Goal: Information Seeking & Learning: Learn about a topic

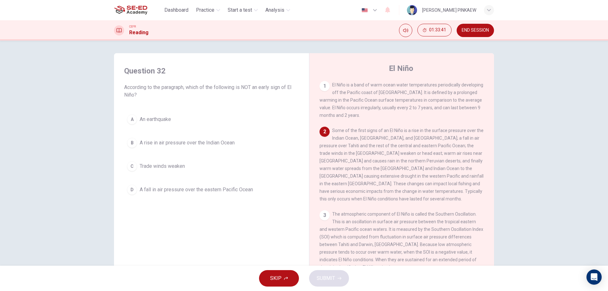
scroll to position [76, 0]
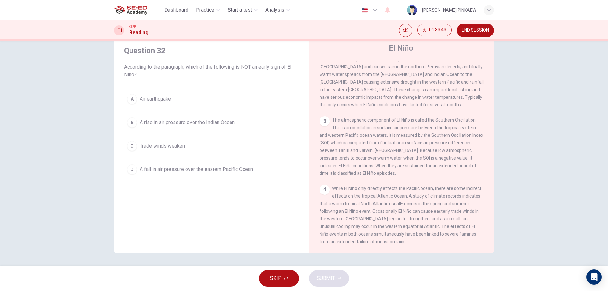
drag, startPoint x: 163, startPoint y: 138, endPoint x: 150, endPoint y: 146, distance: 15.2
click at [162, 138] on button "C Trade winds weaken" at bounding box center [211, 146] width 175 height 16
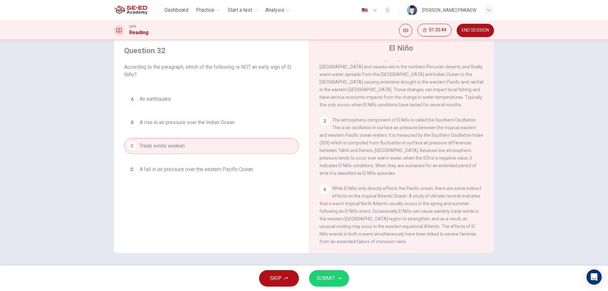
click at [335, 281] on button "SUBMIT" at bounding box center [329, 278] width 40 height 16
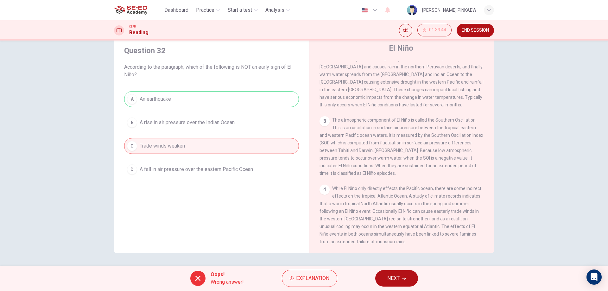
click at [202, 102] on div "A An earthquake B A rise in air pressure over the Indian Ocean C Trade winds we…" at bounding box center [211, 134] width 175 height 86
click at [404, 277] on icon "button" at bounding box center [404, 279] width 4 height 4
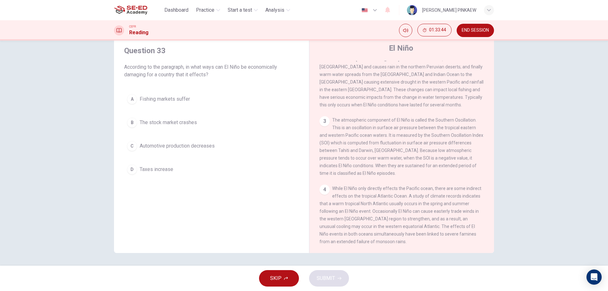
click at [210, 94] on button "A Fishing markets suffer" at bounding box center [211, 99] width 175 height 16
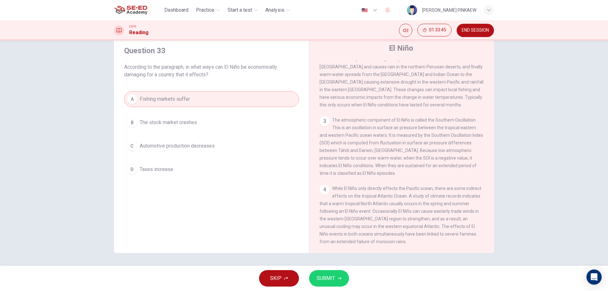
click at [359, 278] on div "SKIP SUBMIT" at bounding box center [304, 278] width 608 height 25
click at [331, 270] on div "SKIP SUBMIT" at bounding box center [304, 278] width 608 height 25
click at [334, 276] on span "SUBMIT" at bounding box center [326, 278] width 18 height 9
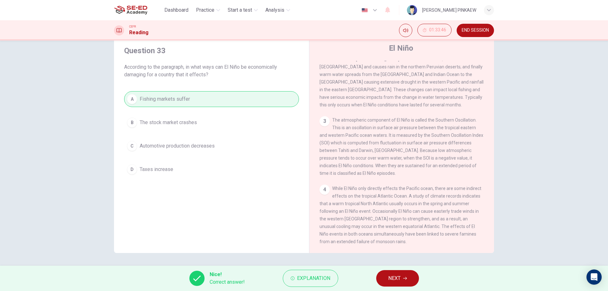
click at [393, 277] on span "NEXT" at bounding box center [394, 278] width 12 height 9
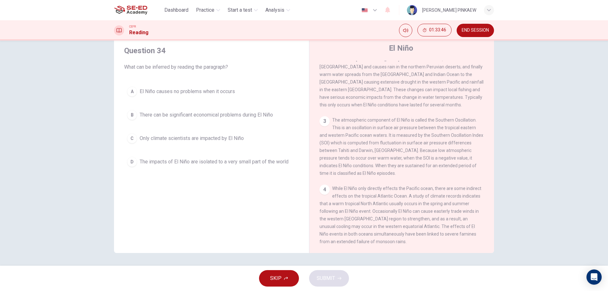
click at [167, 151] on div "A El Niño causes no problems when it occurs B There can be significant economic…" at bounding box center [211, 127] width 175 height 86
click at [166, 142] on button "C Only climate scientists are impacted by El Niño" at bounding box center [211, 139] width 175 height 16
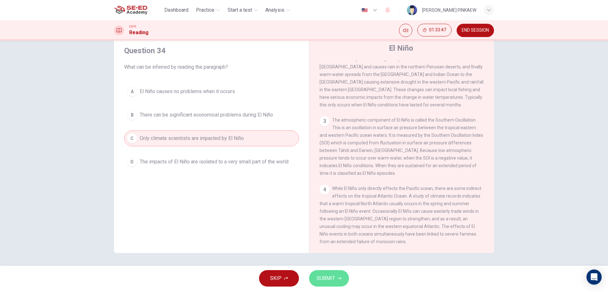
click at [345, 279] on button "SUBMIT" at bounding box center [329, 278] width 40 height 16
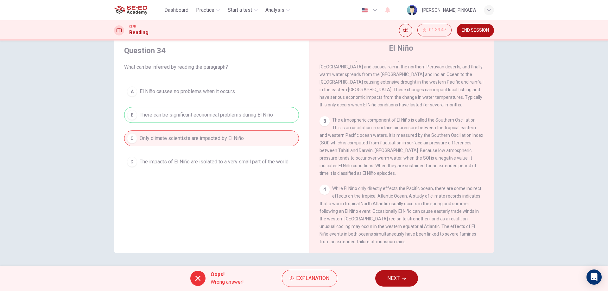
click at [187, 96] on div "A El Niño causes no problems when it occurs B There can be significant economic…" at bounding box center [211, 127] width 175 height 86
click at [394, 277] on span "NEXT" at bounding box center [394, 278] width 12 height 9
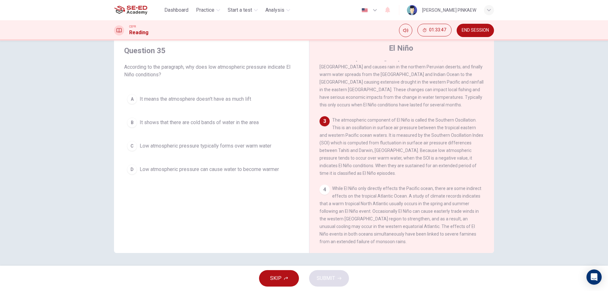
click at [221, 159] on div "A It means the atmosphere doesn't have as much lift B It shows that there are c…" at bounding box center [211, 134] width 175 height 86
click at [250, 177] on div "Question 35 According to the paragraph, why does low atmospheric pressure indic…" at bounding box center [211, 111] width 185 height 144
click at [249, 167] on span "Low atmospheric pressure can cause water to become warmer" at bounding box center [209, 170] width 139 height 8
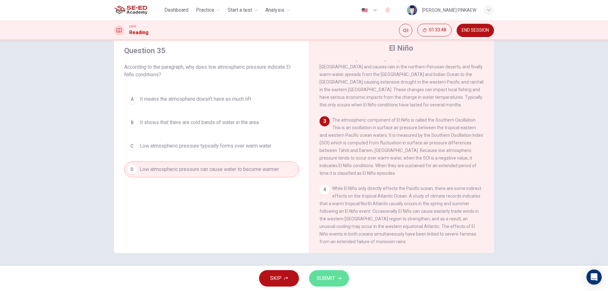
click at [329, 271] on button "SUBMIT" at bounding box center [329, 278] width 40 height 16
click at [232, 123] on span "It shows that there are cold bands of water in the area" at bounding box center [199, 123] width 119 height 8
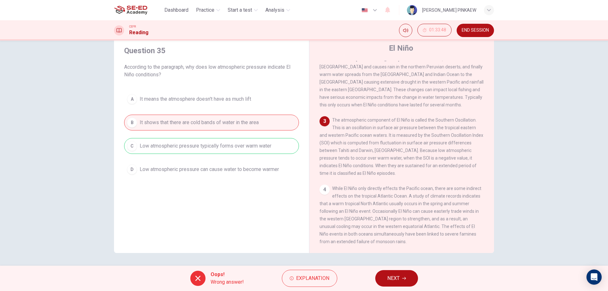
drag, startPoint x: 373, startPoint y: 278, endPoint x: 389, endPoint y: 278, distance: 16.5
click at [378, 278] on div "Oops! Wrong answer! Explanation NEXT" at bounding box center [304, 278] width 608 height 25
click at [389, 278] on span "NEXT" at bounding box center [394, 278] width 12 height 9
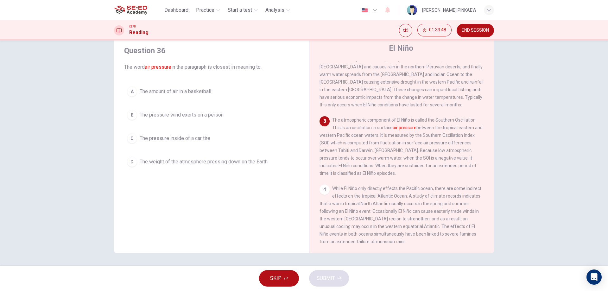
click at [198, 140] on span "The pressure inside of a car tire" at bounding box center [175, 139] width 71 height 8
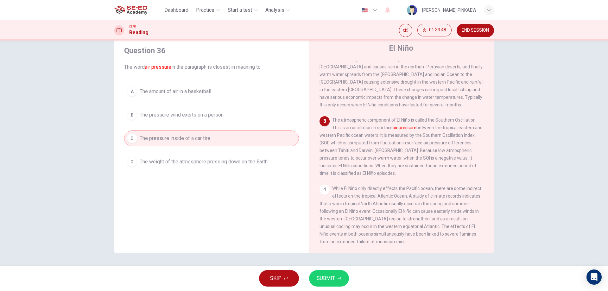
click at [327, 284] on button "SUBMIT" at bounding box center [329, 278] width 40 height 16
click at [242, 128] on div "A The amount of air in a basketball B The pressure wind exerts on a person C Th…" at bounding box center [211, 127] width 175 height 86
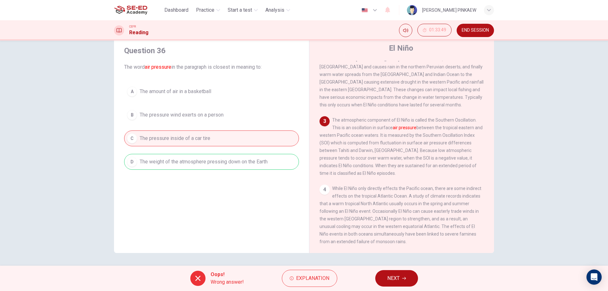
click at [242, 112] on div "A The amount of air in a basketball B The pressure wind exerts on a person C Th…" at bounding box center [211, 127] width 175 height 86
click at [402, 271] on button "NEXT" at bounding box center [396, 278] width 43 height 16
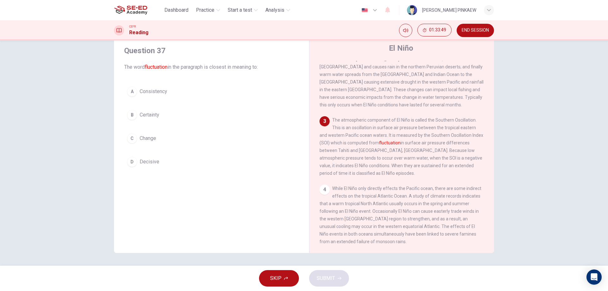
click at [207, 149] on div "A Consistency B Certainty C Change D Decisive" at bounding box center [211, 127] width 175 height 86
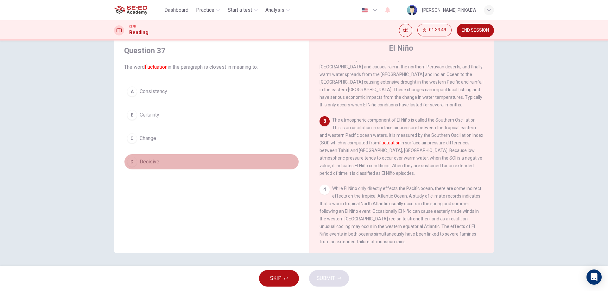
click at [158, 155] on button "D Decisive" at bounding box center [211, 162] width 175 height 16
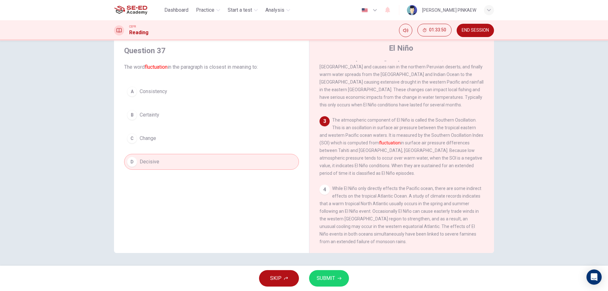
click at [162, 124] on div "A Consistency B Certainty C Change D Decisive" at bounding box center [211, 127] width 175 height 86
click at [154, 108] on button "B Certainty" at bounding box center [211, 115] width 175 height 16
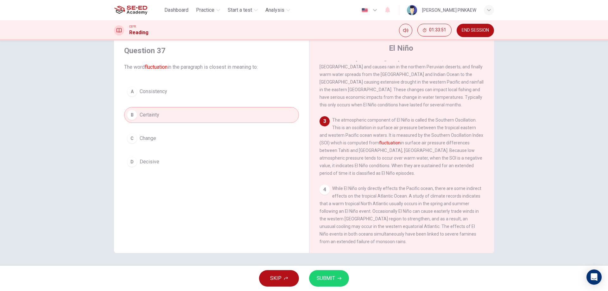
click at [340, 287] on div "SKIP SUBMIT" at bounding box center [304, 278] width 608 height 25
click at [337, 281] on button "SUBMIT" at bounding box center [329, 278] width 40 height 16
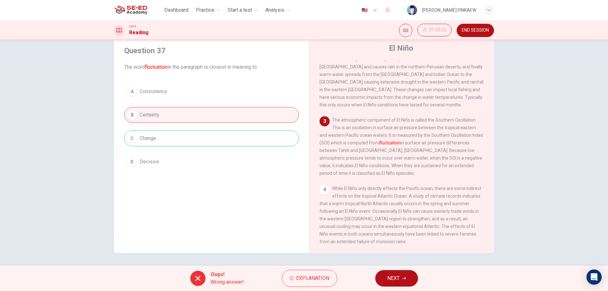
drag, startPoint x: 412, startPoint y: 281, endPoint x: 403, endPoint y: 278, distance: 8.9
click at [411, 280] on button "NEXT" at bounding box center [396, 278] width 43 height 16
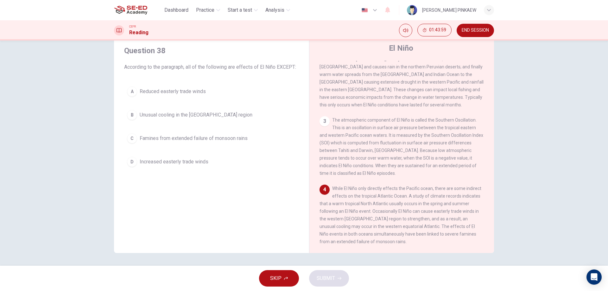
click at [117, 129] on div "Question 38 According to the paragraph, all of the following are effects of El …" at bounding box center [304, 143] width 380 height 220
click at [121, 114] on div "Question 38 According to the paragraph, all of the following are effects of El …" at bounding box center [211, 107] width 185 height 137
click at [140, 117] on span "Unusual cooling in the [GEOGRAPHIC_DATA] region" at bounding box center [196, 115] width 113 height 8
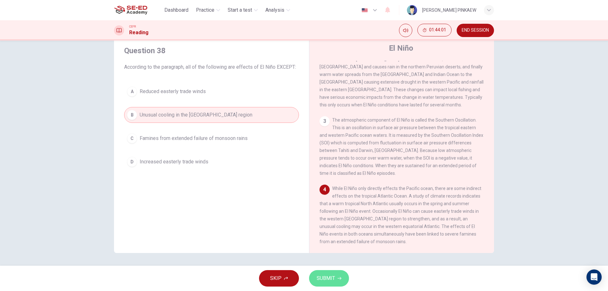
click at [332, 270] on button "SUBMIT" at bounding box center [329, 278] width 40 height 16
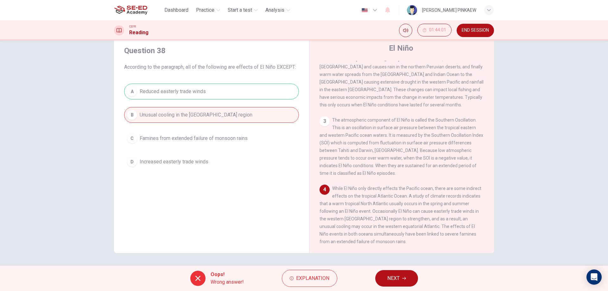
click at [398, 277] on span "NEXT" at bounding box center [394, 278] width 12 height 9
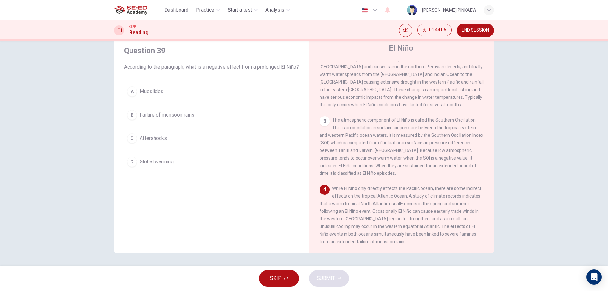
click at [145, 90] on div "Question 39 According to the paragraph, what is a negative effect from a prolon…" at bounding box center [211, 107] width 185 height 137
click at [145, 95] on span "Mudslides" at bounding box center [152, 92] width 24 height 8
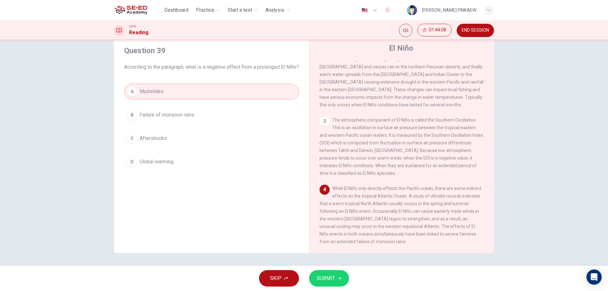
click at [201, 123] on button "B Failure of monsoon rains" at bounding box center [211, 115] width 175 height 16
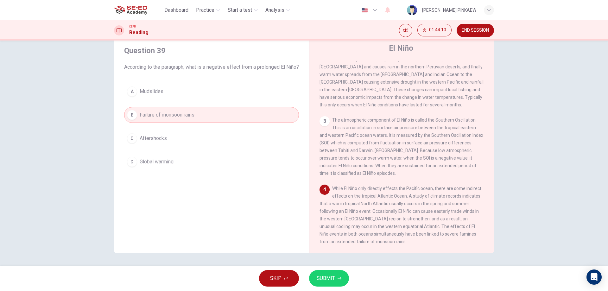
click at [207, 176] on div "Question 39 According to the paragraph, what is a negative effect from a prolon…" at bounding box center [211, 107] width 185 height 137
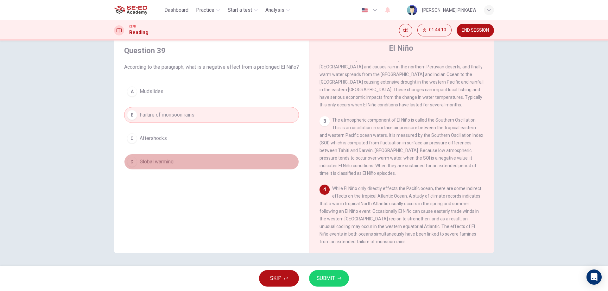
click at [207, 170] on button "D Global warming" at bounding box center [211, 162] width 175 height 16
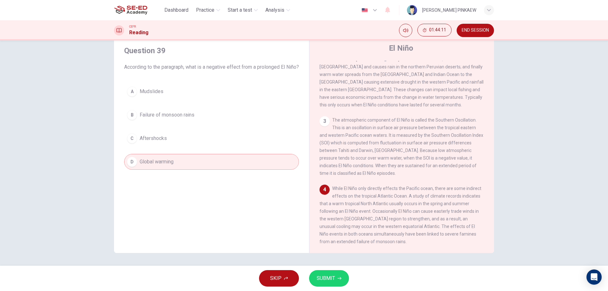
click at [328, 283] on button "SUBMIT" at bounding box center [329, 278] width 40 height 16
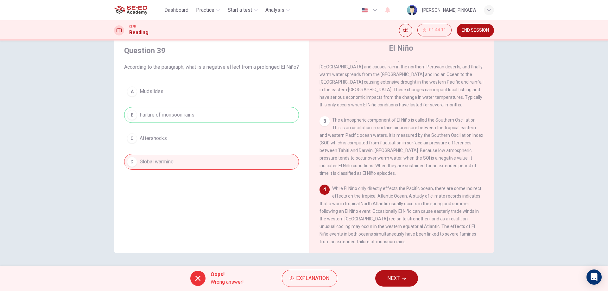
drag, startPoint x: 400, startPoint y: 281, endPoint x: 362, endPoint y: 280, distance: 38.7
click at [400, 281] on button "NEXT" at bounding box center [396, 278] width 43 height 16
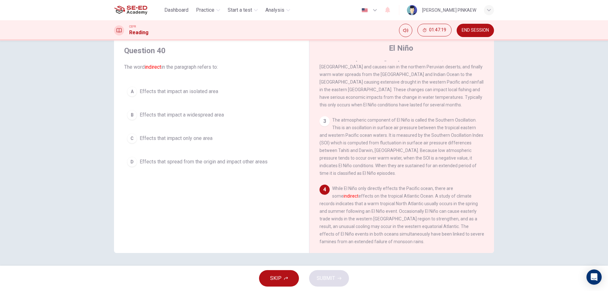
click at [211, 164] on span "Effects that spread from the origin and impact other areas" at bounding box center [204, 162] width 128 height 8
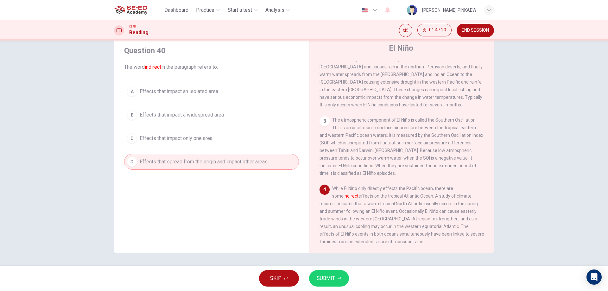
click at [323, 273] on button "SUBMIT" at bounding box center [329, 278] width 40 height 16
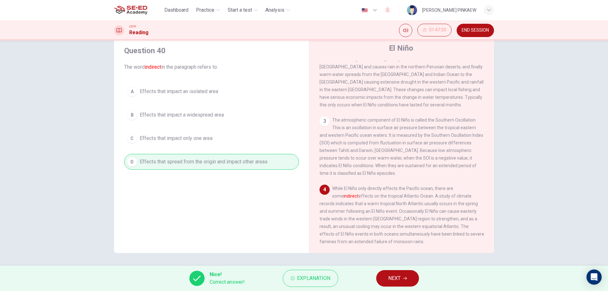
click at [407, 285] on button "NEXT" at bounding box center [397, 278] width 43 height 16
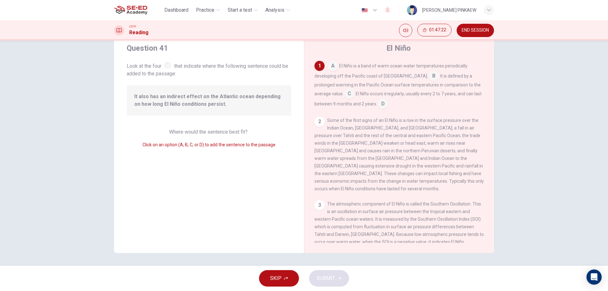
click at [122, 33] on div at bounding box center [119, 30] width 10 height 10
click at [385, 111] on div "1 A El Niño is a band of warm ocean water temperatures periodically developing …" at bounding box center [404, 152] width 178 height 182
click at [383, 105] on input at bounding box center [383, 104] width 10 height 10
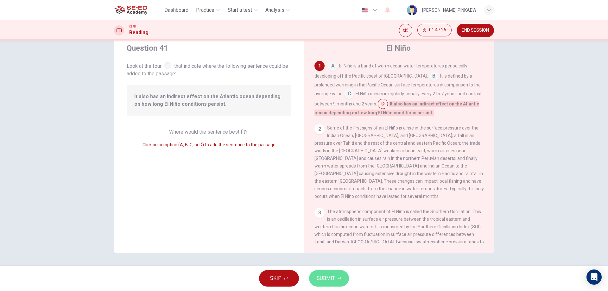
click at [330, 281] on span "SUBMIT" at bounding box center [326, 278] width 18 height 9
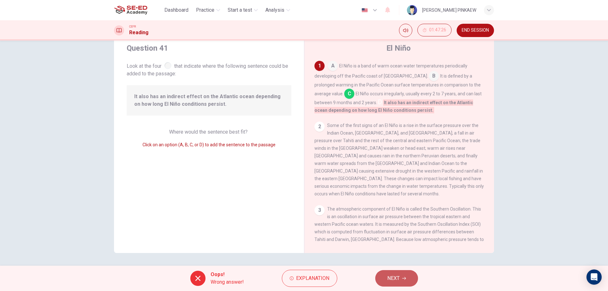
click at [413, 282] on button "NEXT" at bounding box center [396, 278] width 43 height 16
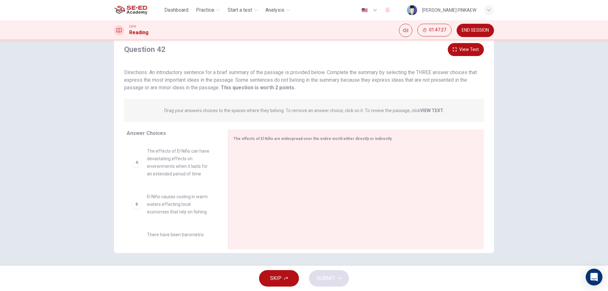
click at [593, 276] on icon "Open Intercom Messenger" at bounding box center [594, 277] width 7 height 8
click at [138, 164] on div "A" at bounding box center [137, 162] width 10 height 10
drag, startPoint x: 130, startPoint y: 165, endPoint x: 137, endPoint y: 164, distance: 7.7
click at [132, 165] on div "A The effects of El Niño can have devastating effects on environments when it l…" at bounding box center [172, 191] width 91 height 98
click at [137, 164] on div "A" at bounding box center [137, 162] width 10 height 10
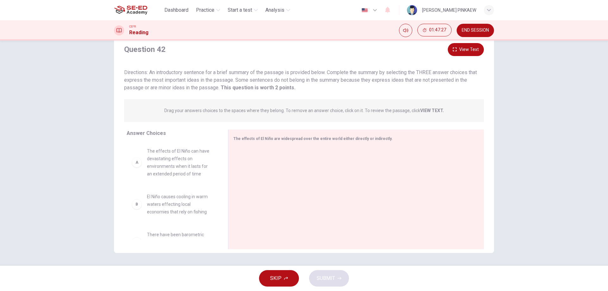
click at [139, 195] on div "A The effects of El Niño can have devastating effects on environments when it l…" at bounding box center [172, 191] width 91 height 98
click at [137, 206] on div "B" at bounding box center [137, 204] width 10 height 10
drag, startPoint x: 136, startPoint y: 222, endPoint x: 252, endPoint y: 170, distance: 127.4
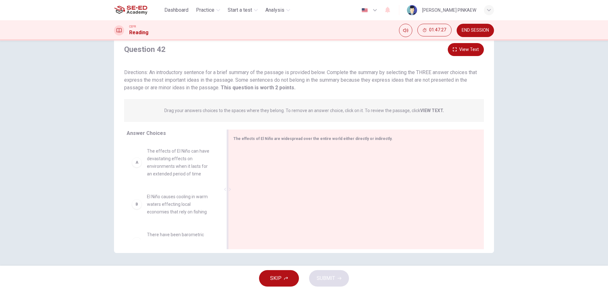
click at [252, 170] on div "Answer Choices A The effects of El Niño can have devastating effects on environ…" at bounding box center [304, 191] width 380 height 123
drag, startPoint x: 144, startPoint y: 183, endPoint x: 115, endPoint y: 187, distance: 29.4
click at [262, 169] on div "Answer Choices A The effects of El Niño can have devastating effects on environ…" at bounding box center [304, 191] width 380 height 123
drag, startPoint x: 134, startPoint y: 168, endPoint x: 169, endPoint y: 168, distance: 34.5
click at [195, 173] on div "A The effects of El Niño can have devastating effects on environments when it l…" at bounding box center [172, 191] width 91 height 98
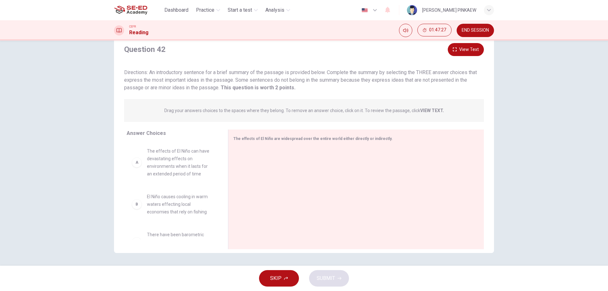
drag, startPoint x: 133, startPoint y: 164, endPoint x: 139, endPoint y: 168, distance: 8.0
click at [203, 211] on div "A The effects of El Niño can have devastating effects on environments when it l…" at bounding box center [172, 191] width 91 height 98
drag, startPoint x: 138, startPoint y: 166, endPoint x: 193, endPoint y: 177, distance: 56.7
click at [168, 175] on div "A The effects of El Niño can have devastating effects on environments when it l…" at bounding box center [172, 162] width 81 height 30
drag, startPoint x: 193, startPoint y: 177, endPoint x: 186, endPoint y: 291, distance: 114.0
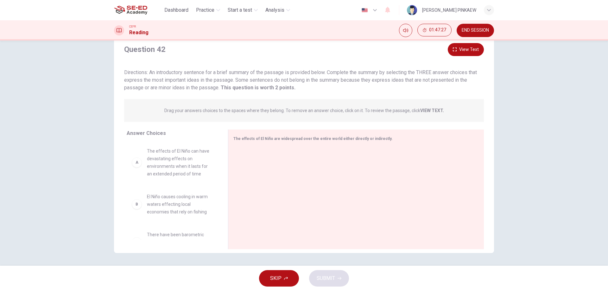
click at [255, 183] on div "Answer Choices A The effects of El Niño can have devastating effects on environ…" at bounding box center [304, 191] width 380 height 123
drag, startPoint x: 144, startPoint y: 167, endPoint x: 273, endPoint y: 176, distance: 130.3
click at [272, 176] on div "Answer Choices A The effects of El Niño can have devastating effects on environ…" at bounding box center [304, 191] width 380 height 123
drag, startPoint x: 240, startPoint y: 194, endPoint x: 253, endPoint y: 287, distance: 94.5
click at [288, 182] on div "Answer Choices A The effects of El Niño can have devastating effects on environ…" at bounding box center [304, 191] width 380 height 123
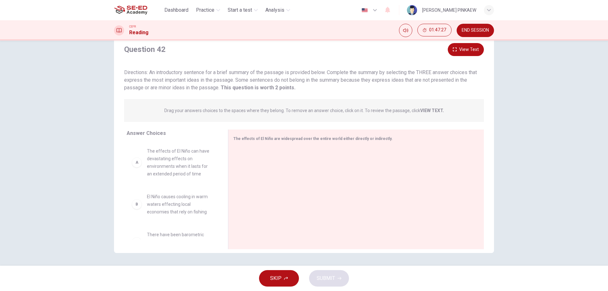
click at [272, 280] on span "SKIP" at bounding box center [275, 278] width 11 height 9
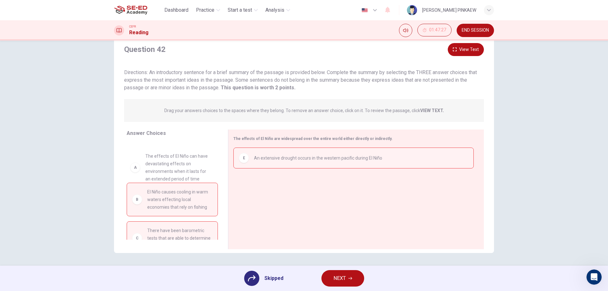
scroll to position [0, 0]
click at [337, 276] on span "NEXT" at bounding box center [340, 278] width 12 height 9
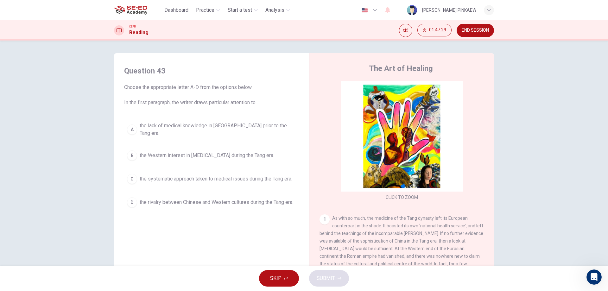
click at [255, 185] on div "A the lack of medical knowledge in [GEOGRAPHIC_DATA] prior to the Tang era. B t…" at bounding box center [211, 164] width 175 height 91
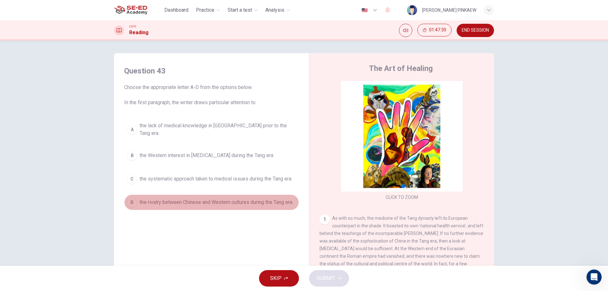
click at [267, 202] on button "D the rivalry between Chinese and Western cultures during the Tang era." at bounding box center [211, 203] width 175 height 16
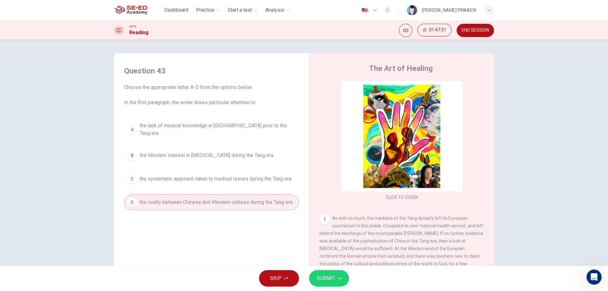
click at [339, 273] on button "SUBMIT" at bounding box center [329, 278] width 40 height 16
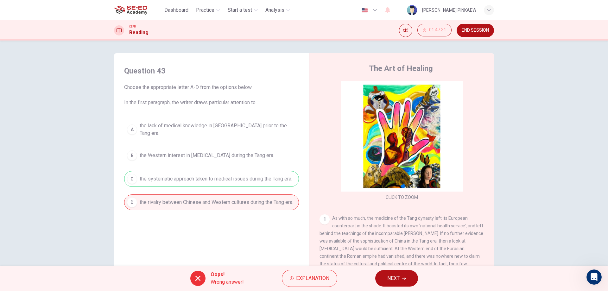
click at [479, 23] on div "CEFR Reading 01:47:31 END SESSION" at bounding box center [304, 30] width 608 height 20
click at [477, 33] on button "END SESSION" at bounding box center [475, 30] width 37 height 13
